Goal: Information Seeking & Learning: Learn about a topic

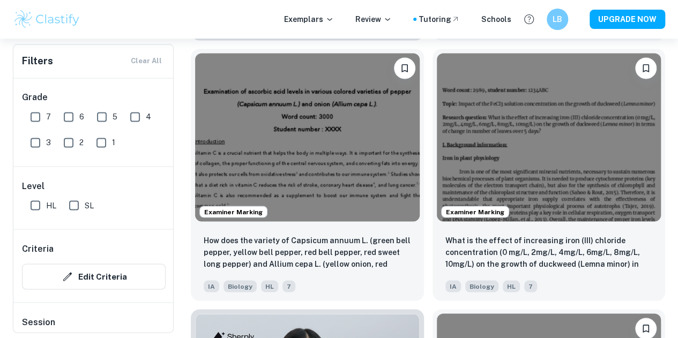
scroll to position [863, 0]
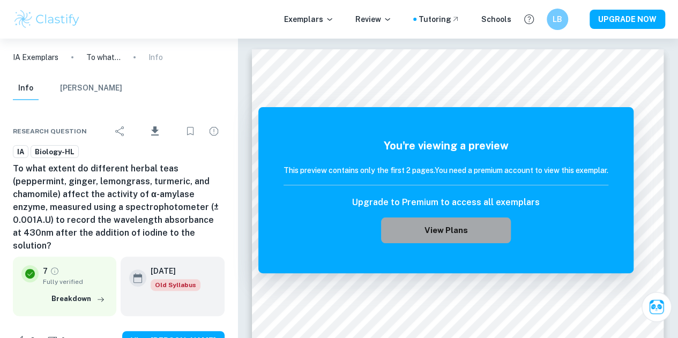
click at [443, 235] on button "View Plans" at bounding box center [446, 231] width 130 height 26
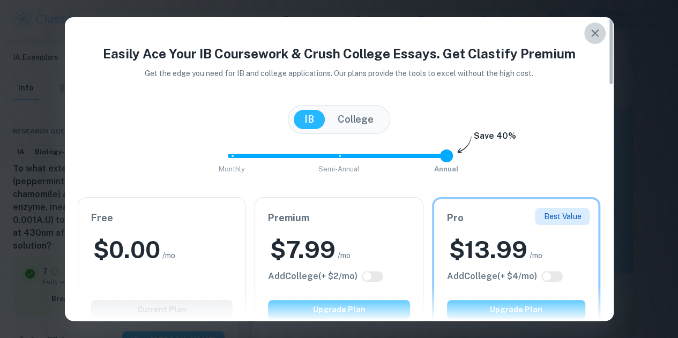
click at [595, 31] on icon "button" at bounding box center [595, 33] width 13 height 13
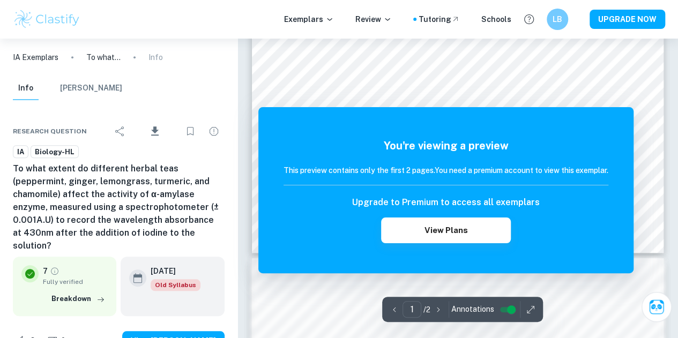
scroll to position [333, 0]
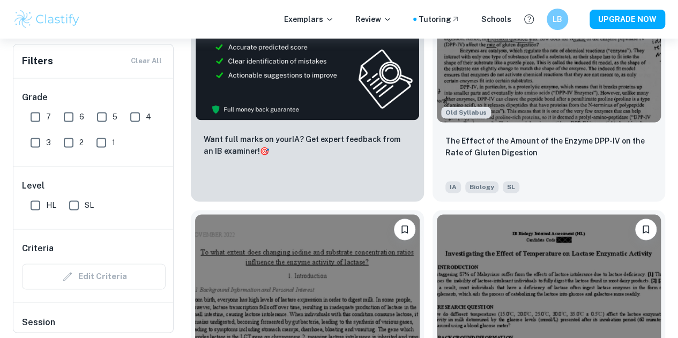
scroll to position [705, 0]
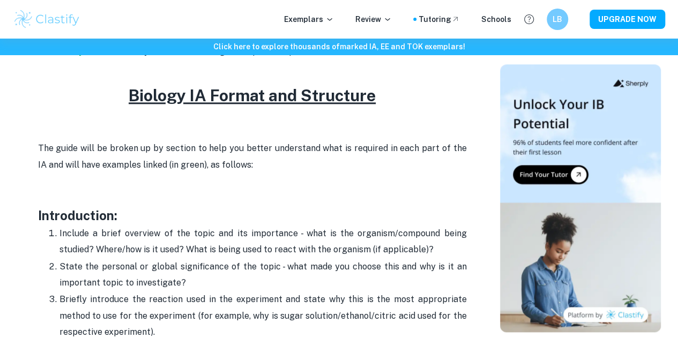
scroll to position [585, 0]
